Goal: Find specific page/section: Find specific page/section

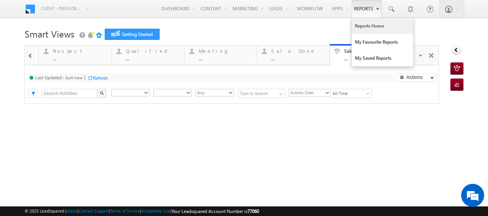
click at [364, 30] on link "Reports Home" at bounding box center [382, 26] width 61 height 16
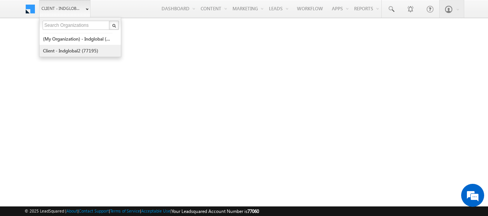
click at [64, 51] on link "Client - indglobal2 (77195)" at bounding box center [78, 51] width 70 height 12
